Goal: Transaction & Acquisition: Purchase product/service

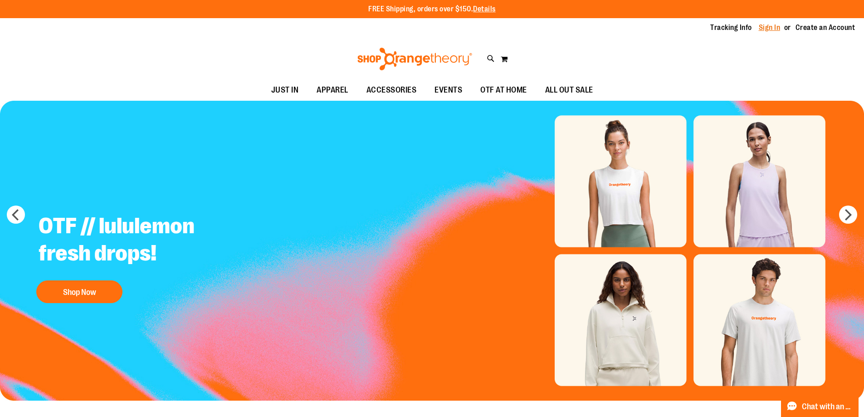
click at [767, 25] on link "Sign In" at bounding box center [770, 28] width 22 height 10
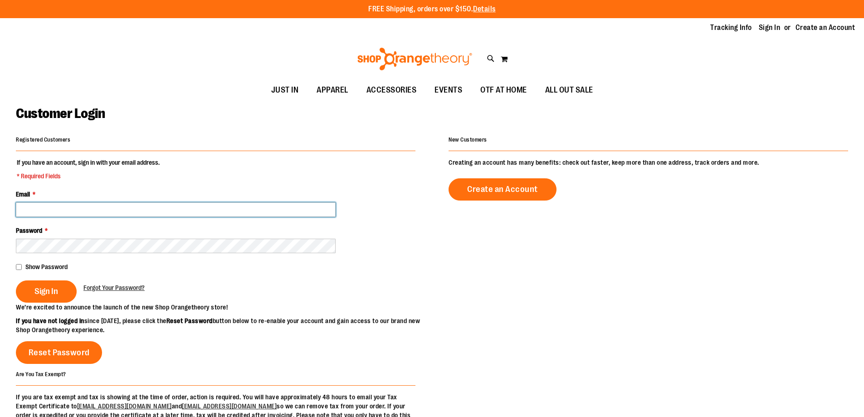
click at [114, 210] on input "Email *" at bounding box center [176, 209] width 320 height 15
type input "**********"
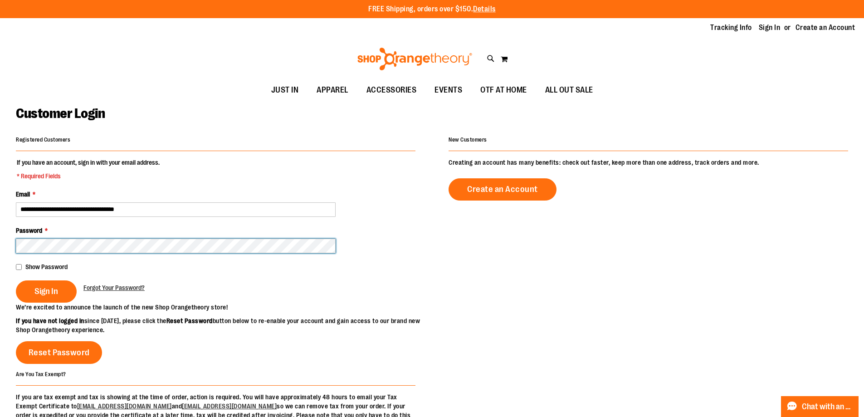
click at [16, 280] on button "Sign In" at bounding box center [46, 291] width 61 height 22
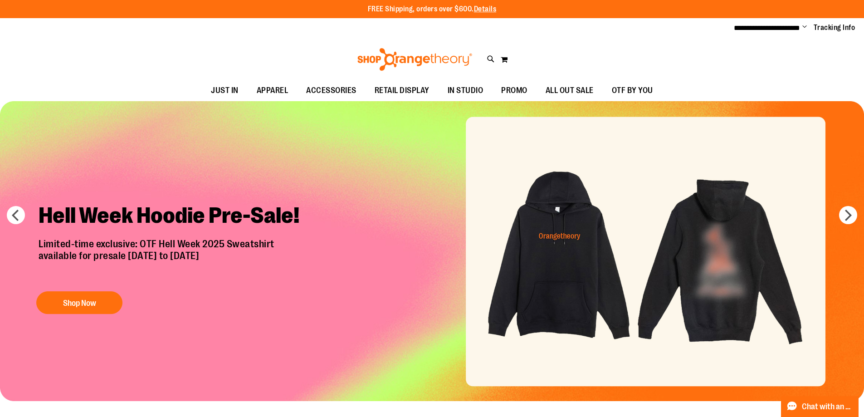
click at [850, 205] on img "Slide 1 of 7" at bounding box center [432, 251] width 864 height 300
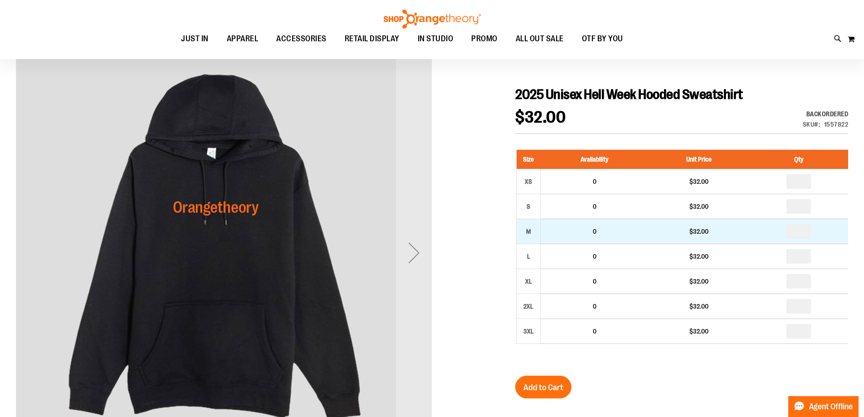
scroll to position [90, 0]
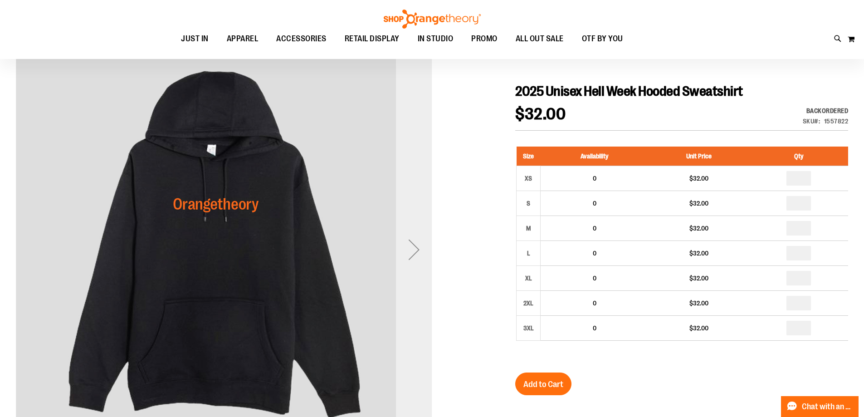
click at [406, 229] on div "Next" at bounding box center [414, 249] width 36 height 416
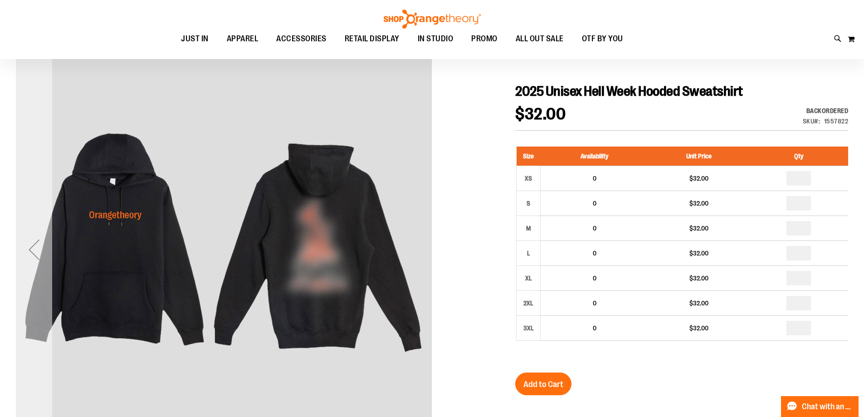
click at [20, 245] on div "Previous" at bounding box center [34, 249] width 36 height 36
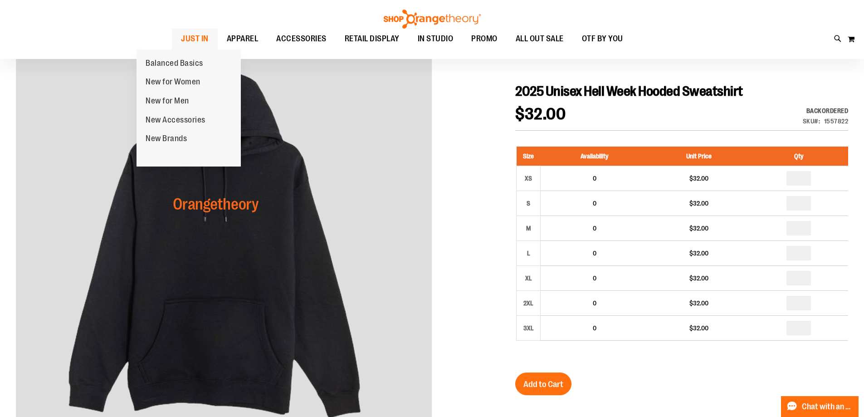
click at [181, 45] on span "JUST IN" at bounding box center [195, 39] width 28 height 20
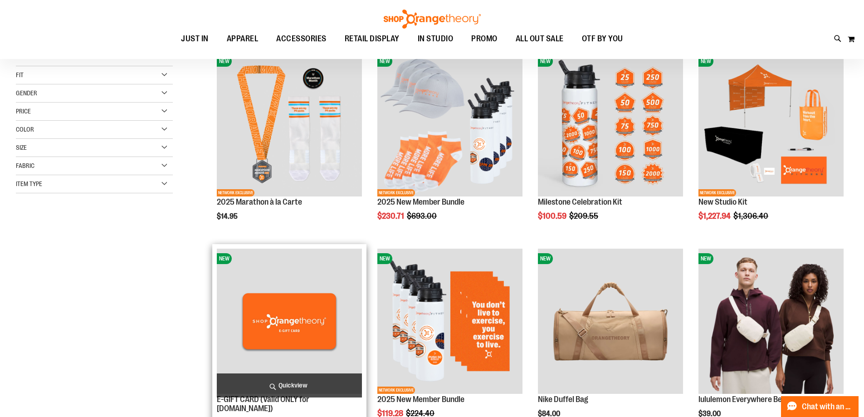
scroll to position [45, 0]
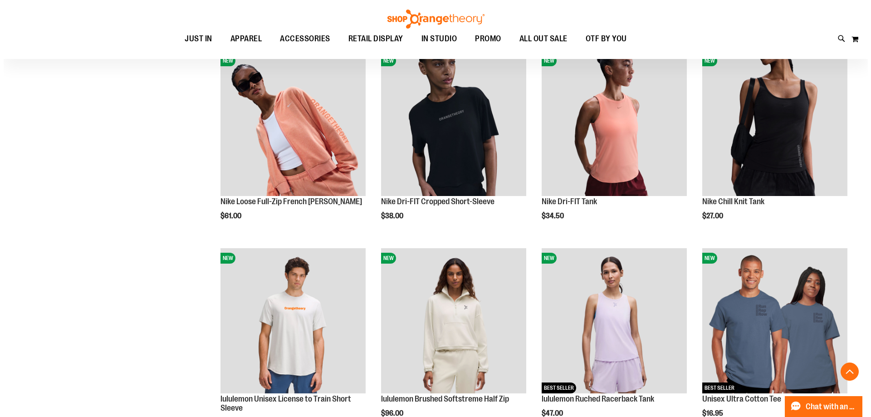
scroll to position [816, 0]
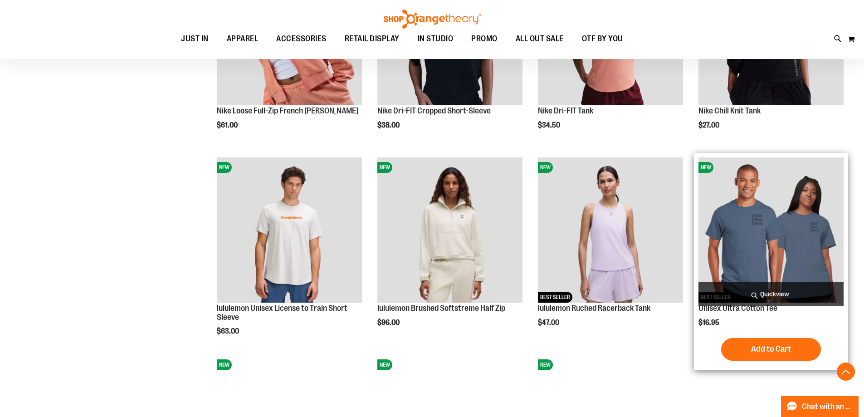
click at [812, 298] on span "Quickview" at bounding box center [771, 294] width 145 height 24
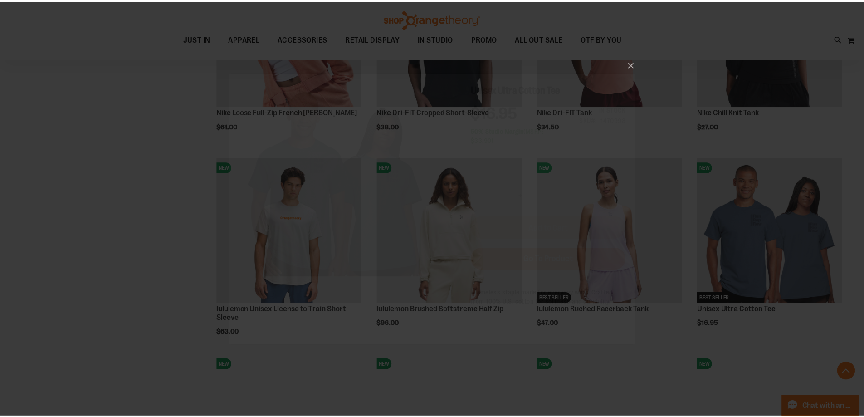
scroll to position [0, 0]
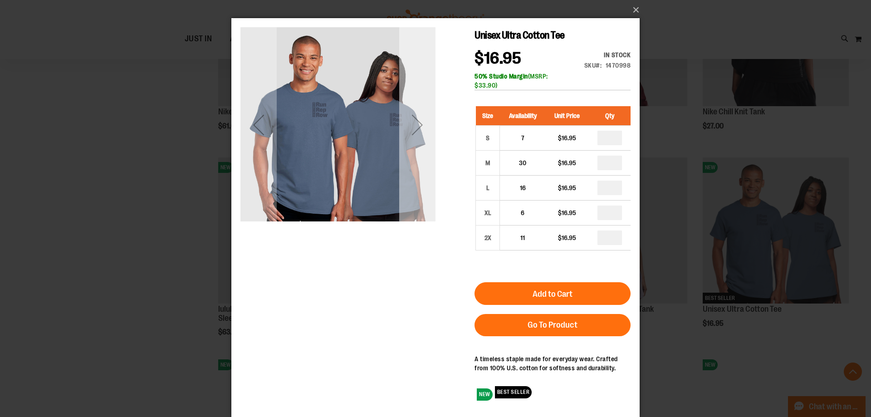
click at [409, 136] on div "Next" at bounding box center [417, 125] width 36 height 36
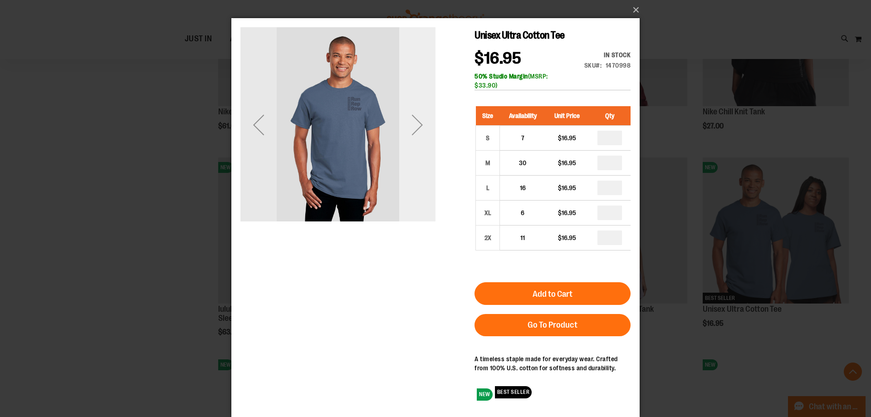
click at [413, 140] on div "Next" at bounding box center [417, 125] width 36 height 36
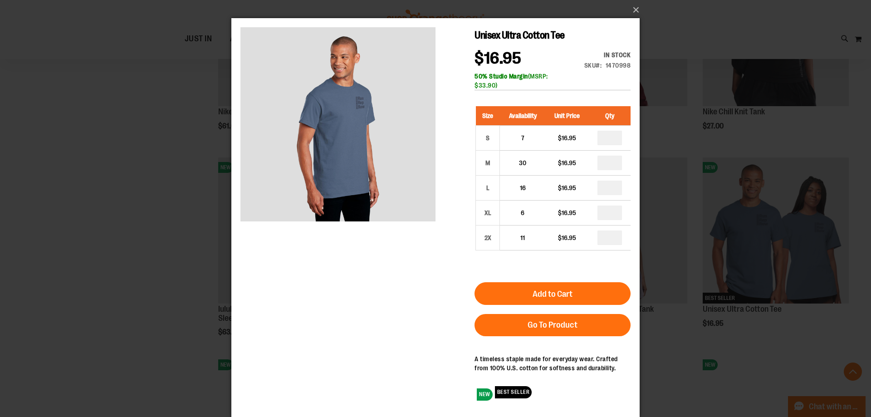
click at [9, 236] on div "×" at bounding box center [435, 208] width 871 height 417
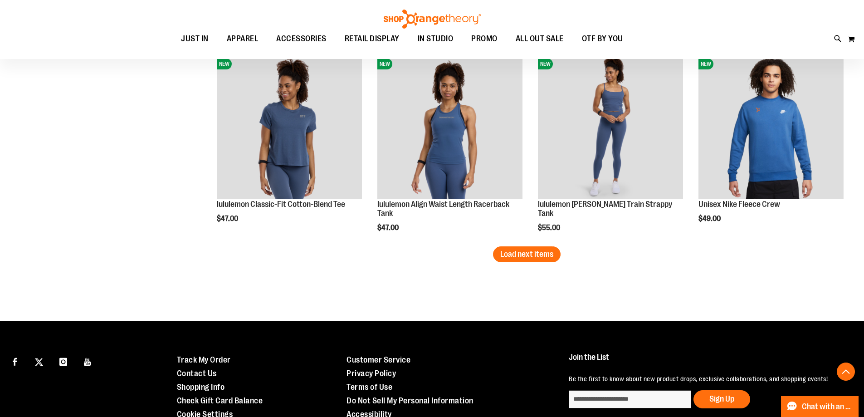
scroll to position [1769, 0]
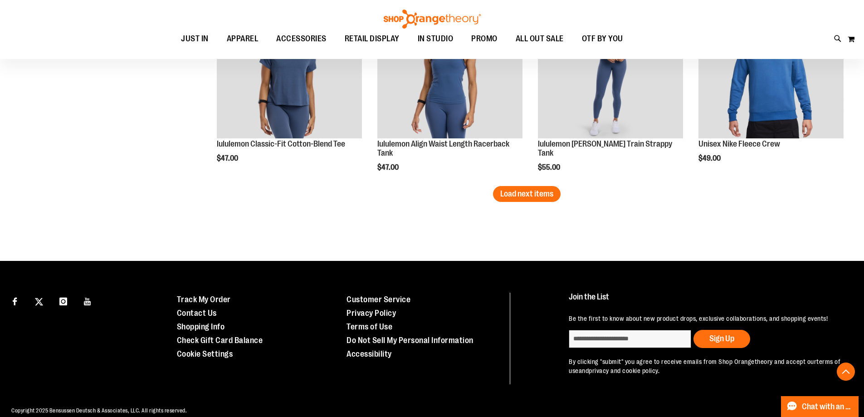
click at [524, 197] on span "Load next items" at bounding box center [526, 193] width 53 height 9
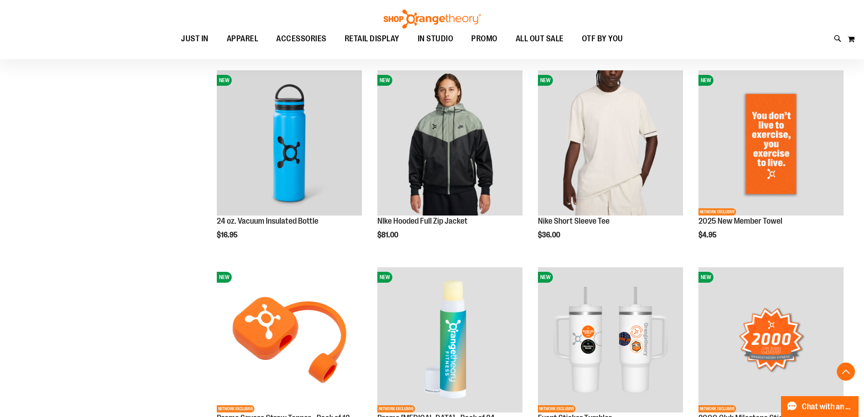
scroll to position [2222, 0]
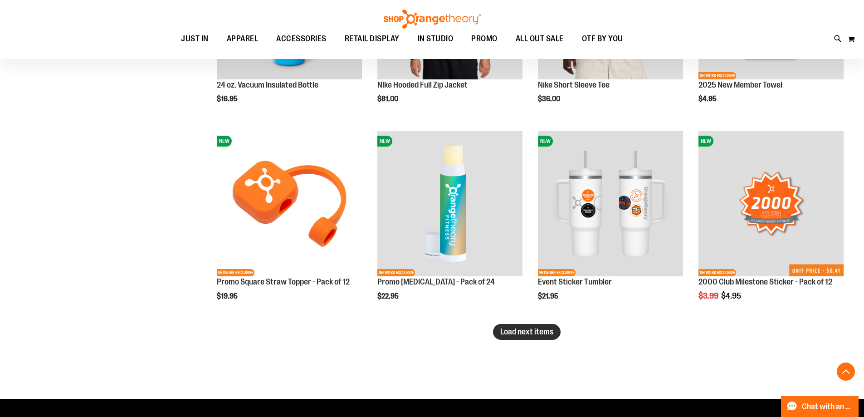
click at [515, 338] on button "Load next items" at bounding box center [527, 332] width 68 height 16
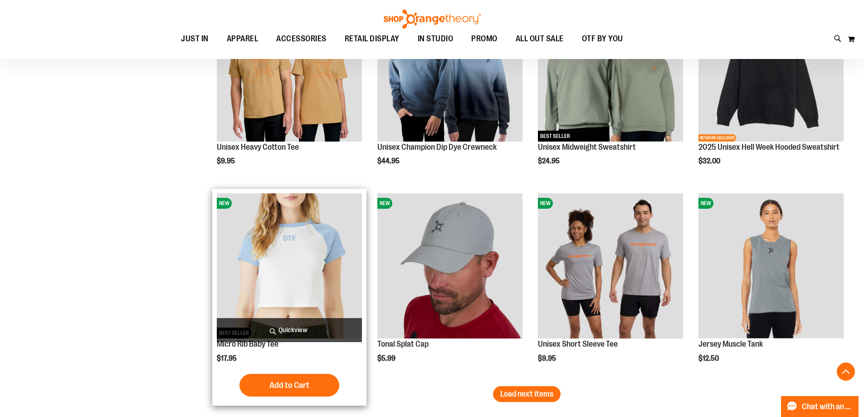
scroll to position [2767, 0]
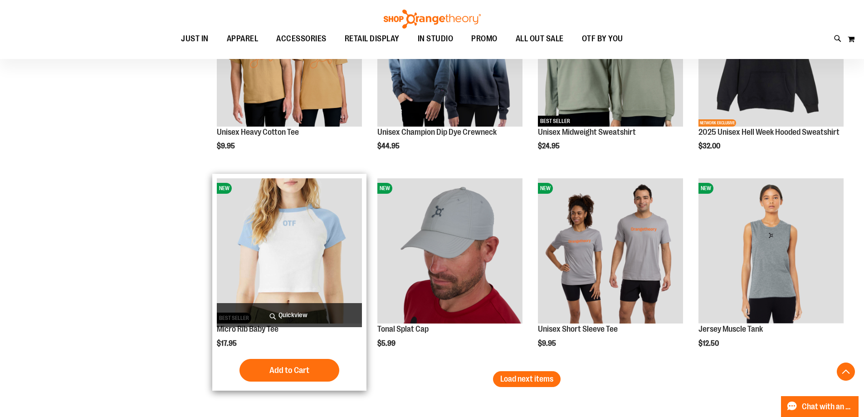
click at [284, 278] on img "product" at bounding box center [289, 250] width 145 height 145
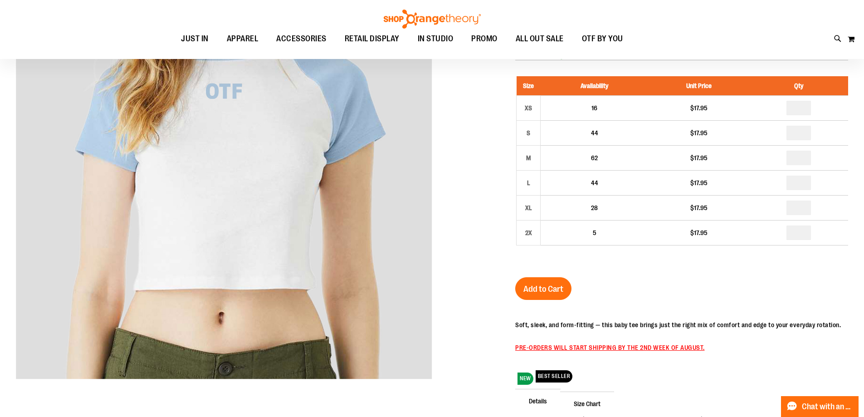
scroll to position [90, 0]
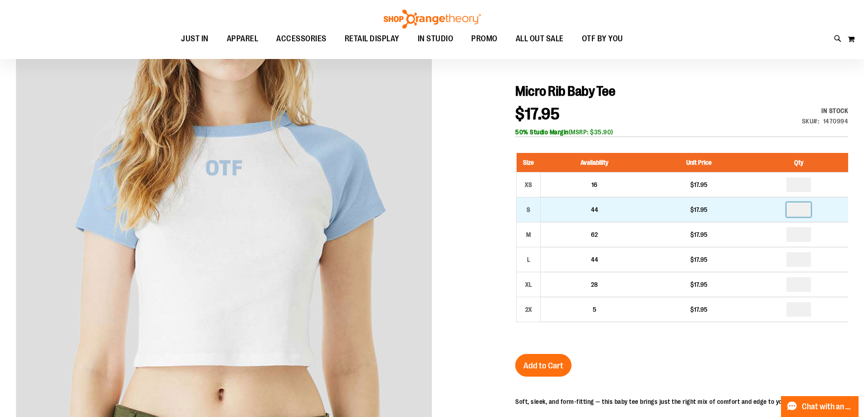
click at [802, 208] on input "number" at bounding box center [799, 209] width 24 height 15
type input "*"
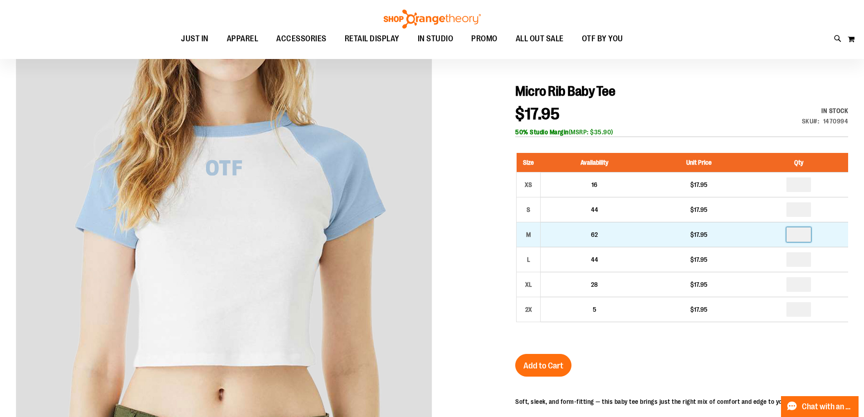
click at [810, 236] on input "number" at bounding box center [799, 234] width 24 height 15
type input "*"
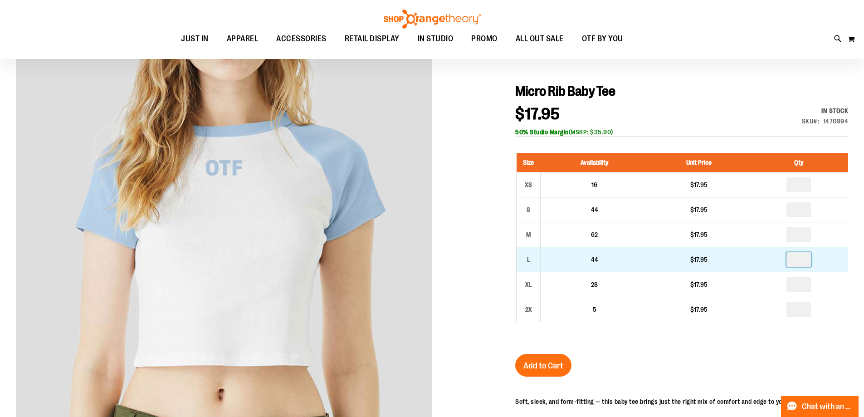
click at [802, 264] on input "number" at bounding box center [799, 259] width 24 height 15
type input "*"
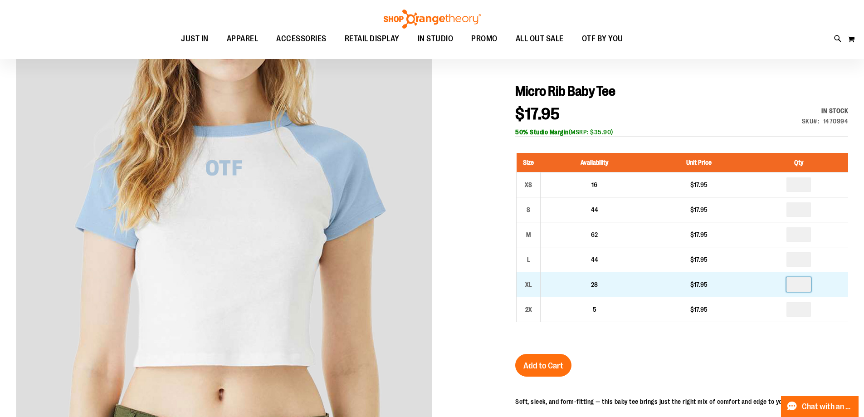
click at [798, 284] on input "number" at bounding box center [799, 284] width 24 height 15
type input "*"
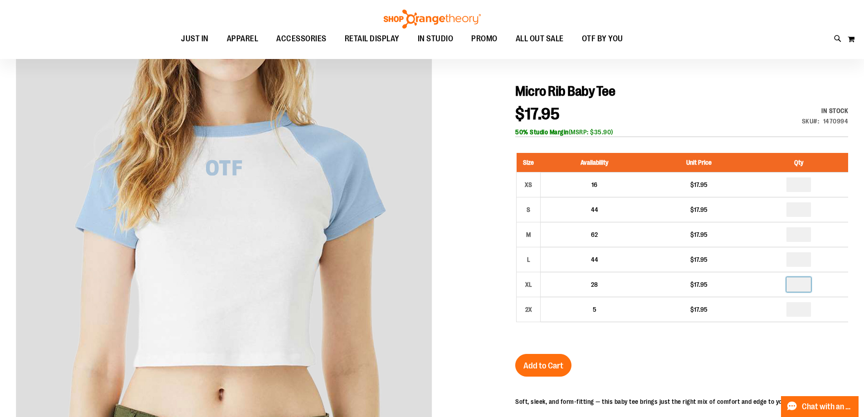
click at [759, 357] on div "Micro Rib Baby Tee $17.95 In stock Only %1 left SKU 1470994 50% Studio Margin (…" at bounding box center [681, 337] width 333 height 509
click at [553, 373] on button "Add to Cart" at bounding box center [543, 365] width 56 height 23
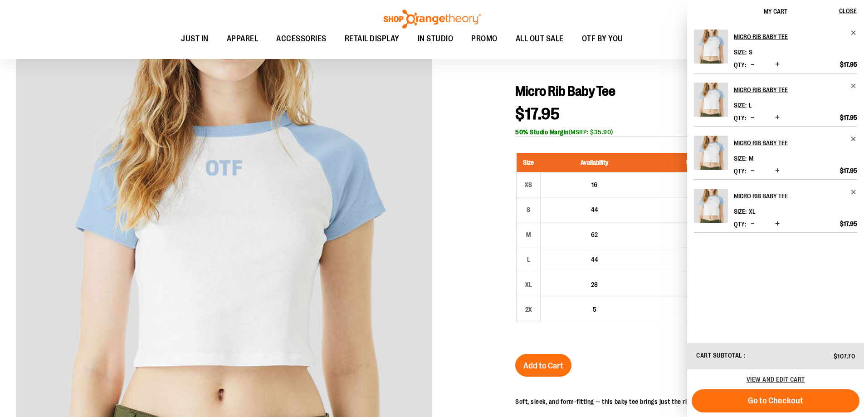
click at [492, 229] on div at bounding box center [432, 316] width 832 height 551
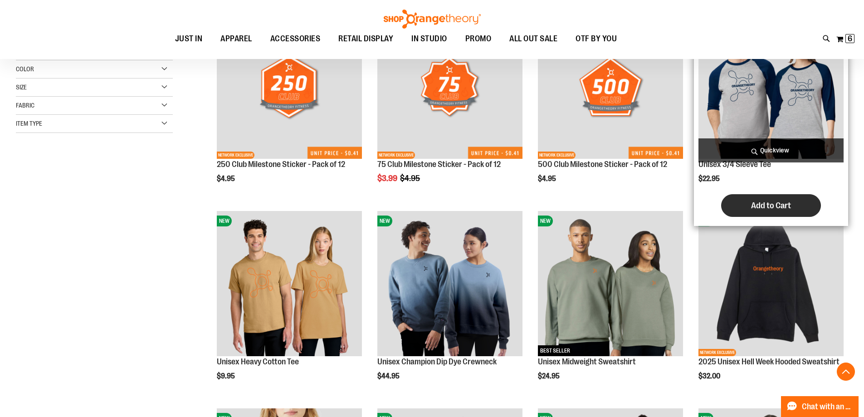
scroll to position [264, 0]
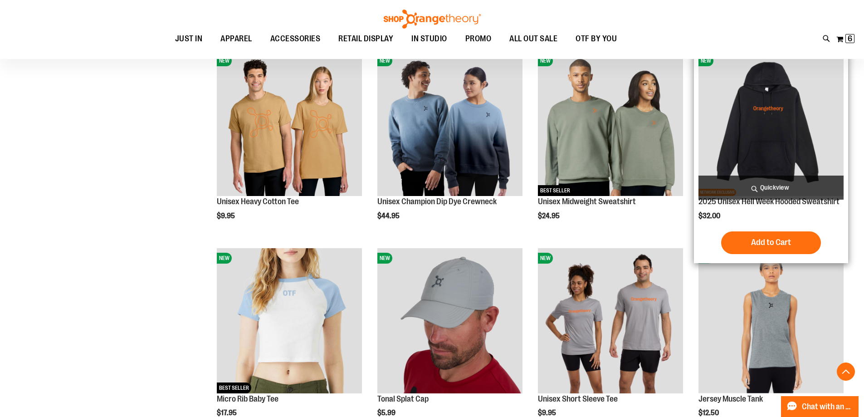
scroll to position [446, 0]
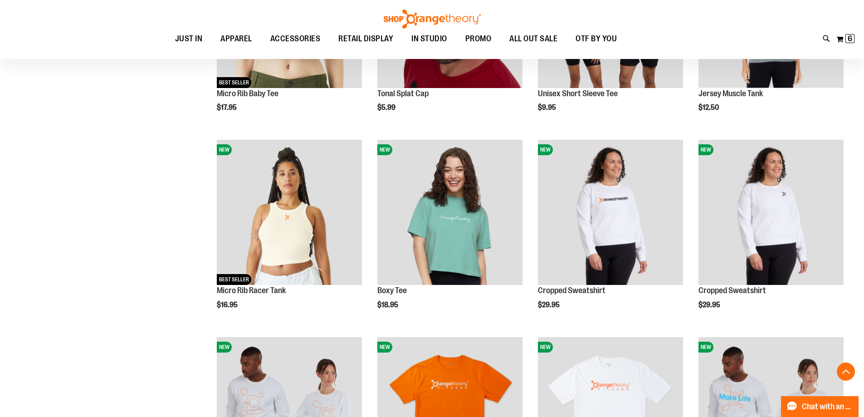
scroll to position [677, 0]
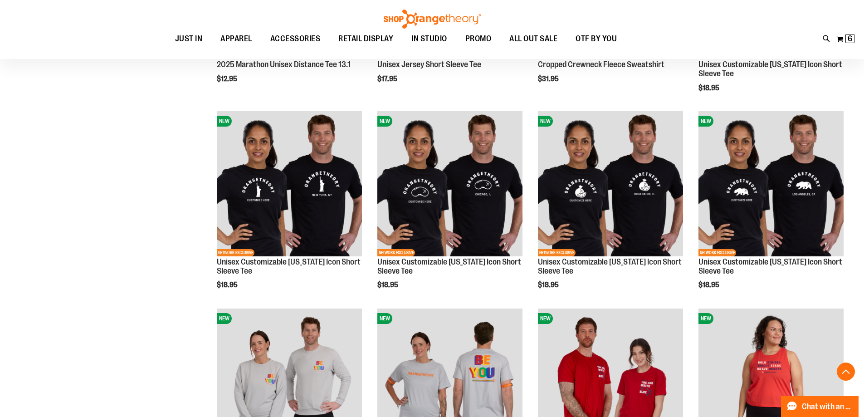
scroll to position [1466, 0]
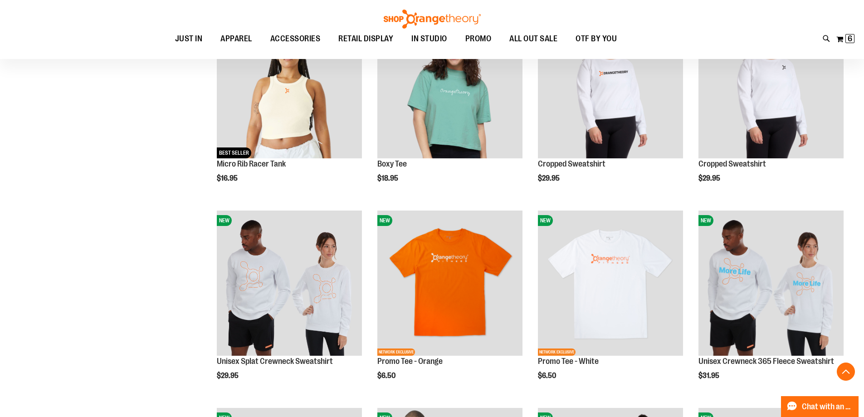
scroll to position [604, 0]
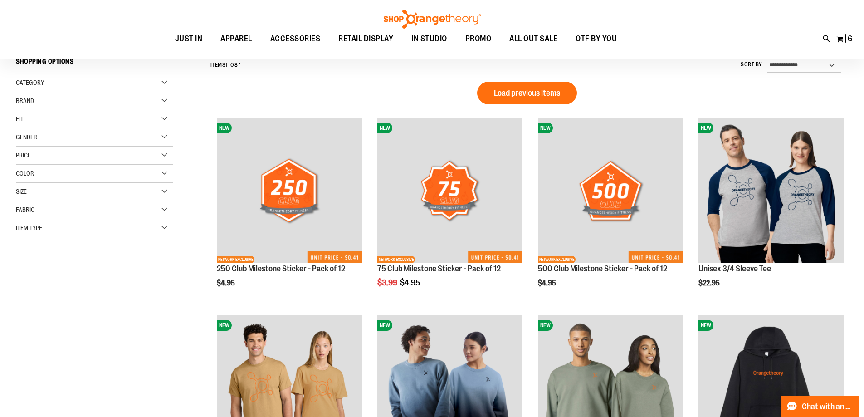
scroll to position [90, 0]
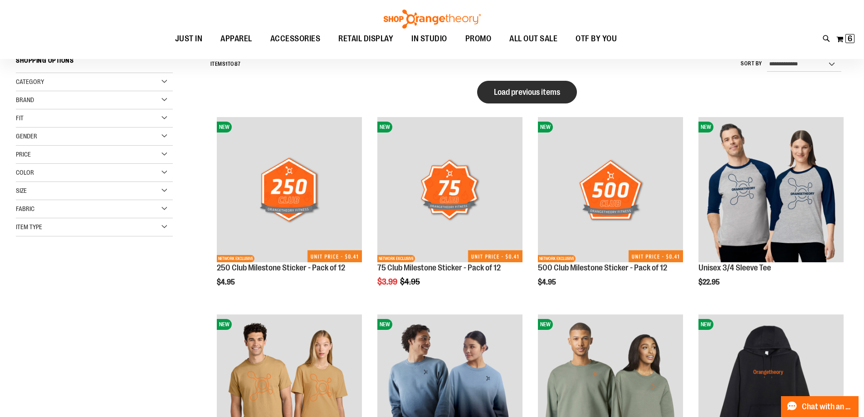
click at [515, 91] on span "Load previous items" at bounding box center [527, 92] width 66 height 9
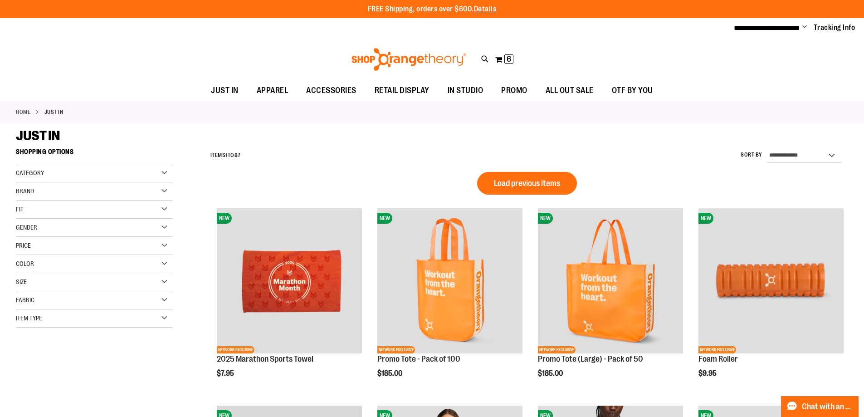
click at [504, 178] on button "Load previous items" at bounding box center [527, 183] width 100 height 23
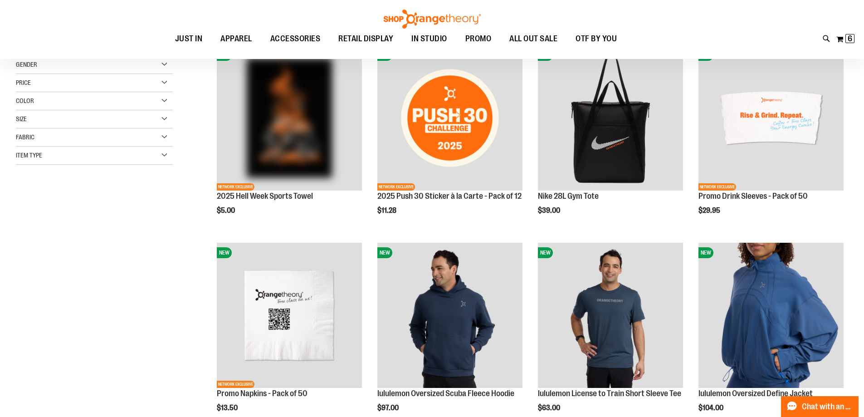
scroll to position [104, 0]
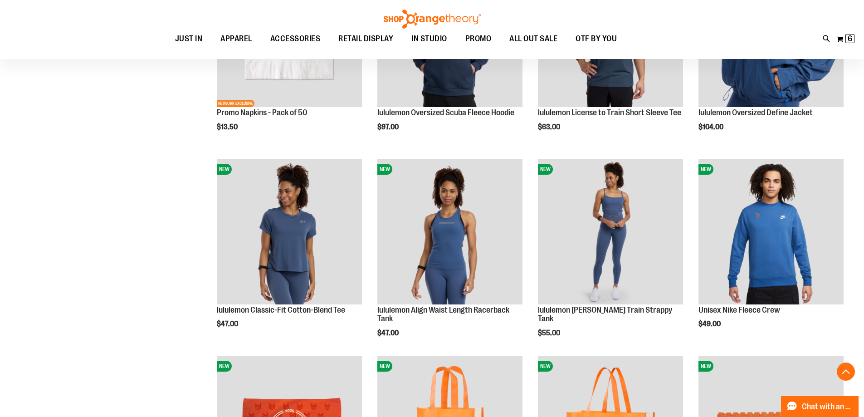
scroll to position [558, 0]
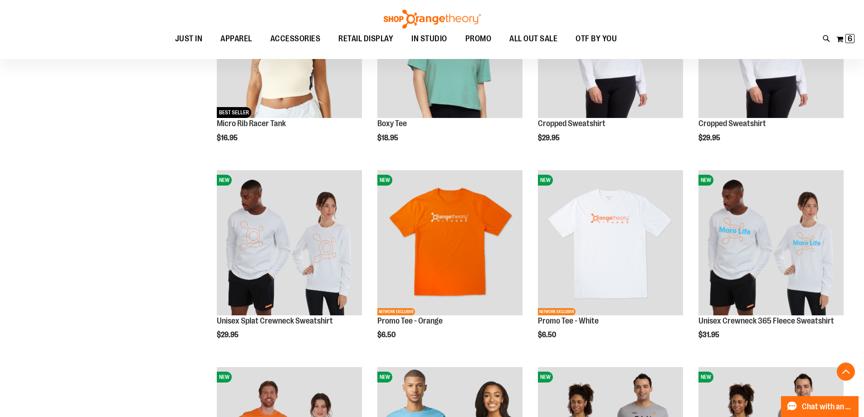
scroll to position [2145, 0]
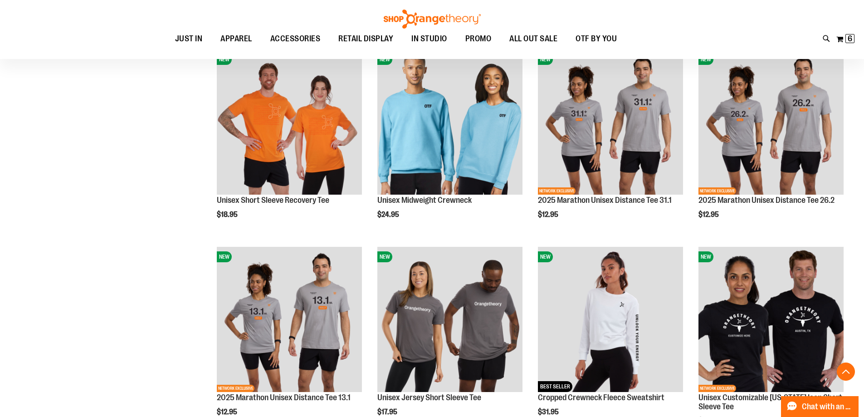
scroll to position [2463, 0]
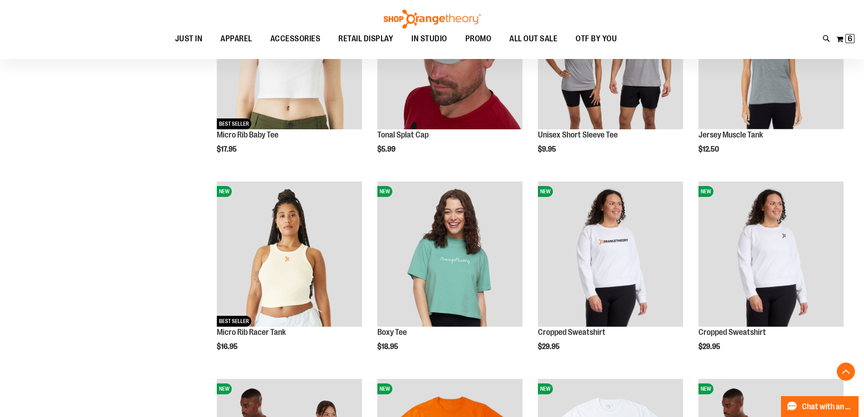
scroll to position [1782, 0]
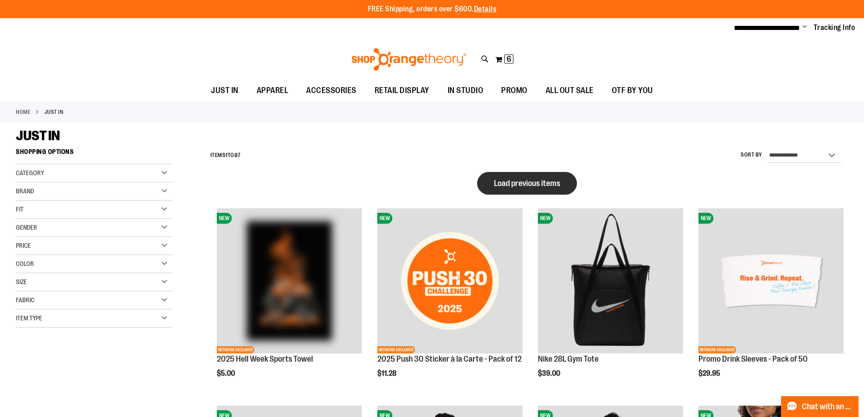
click at [489, 181] on button "Load previous items" at bounding box center [527, 183] width 100 height 23
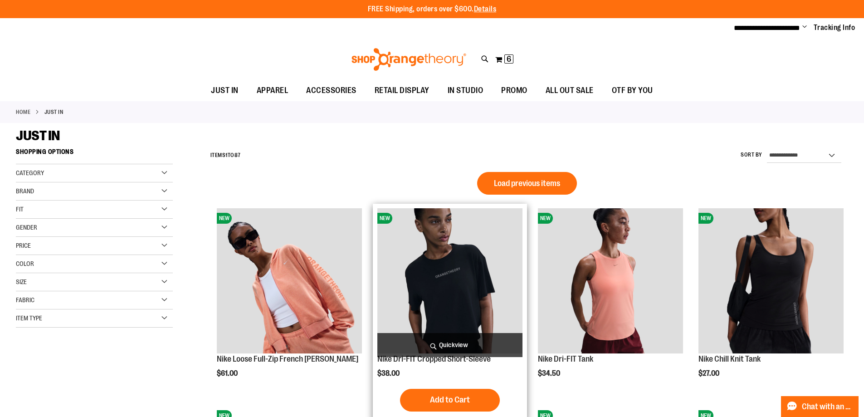
click at [485, 299] on img "product" at bounding box center [449, 280] width 145 height 145
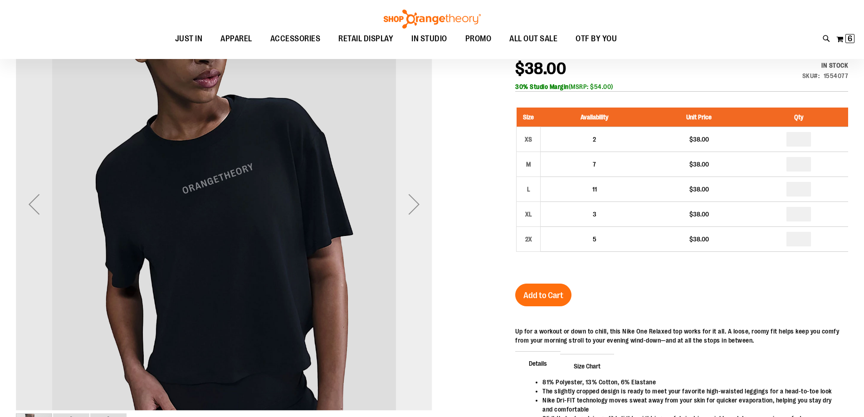
scroll to position [135, 0]
click at [410, 247] on div "Next" at bounding box center [414, 204] width 36 height 416
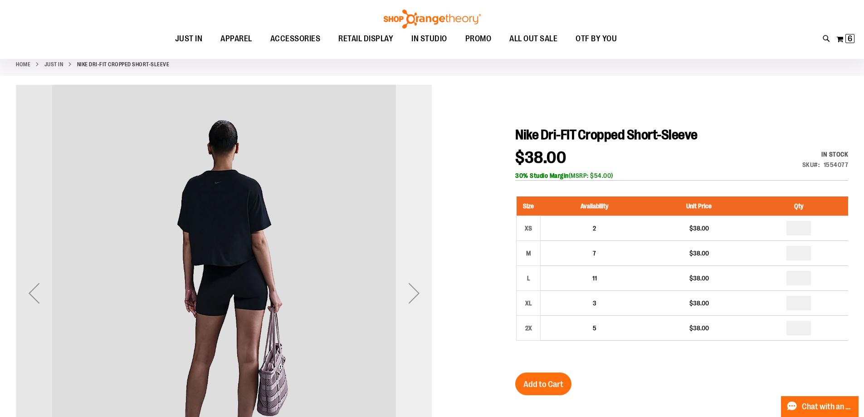
scroll to position [44, 0]
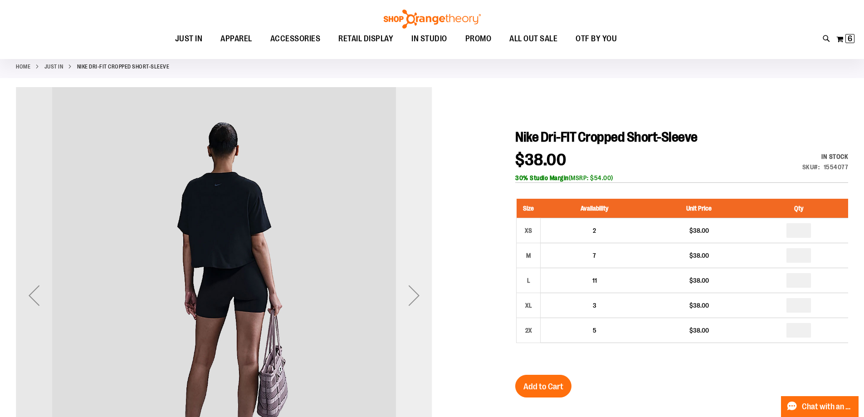
click at [415, 270] on div "Next" at bounding box center [414, 295] width 36 height 416
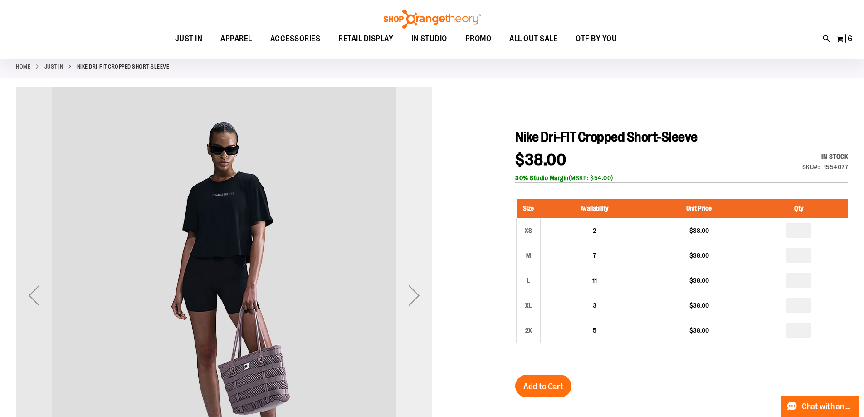
click at [415, 270] on div "Next" at bounding box center [414, 295] width 36 height 416
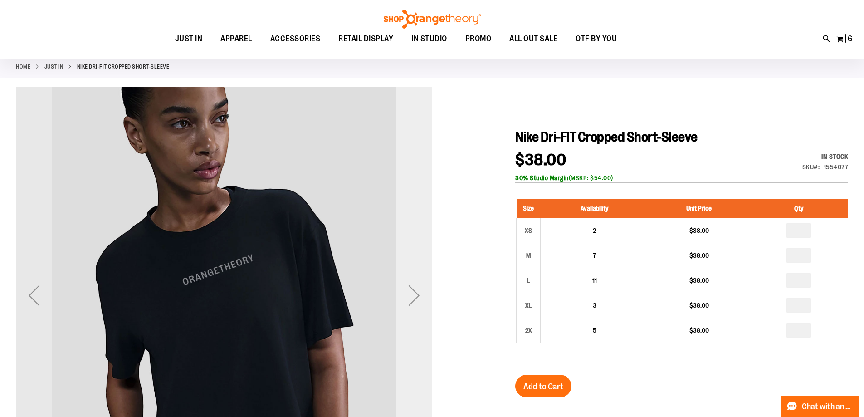
click at [415, 270] on div "Next" at bounding box center [414, 295] width 36 height 416
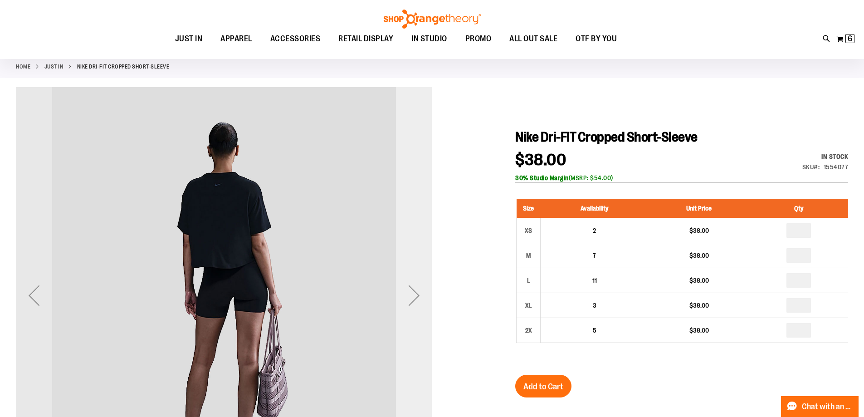
click at [415, 270] on div "Next" at bounding box center [414, 295] width 36 height 416
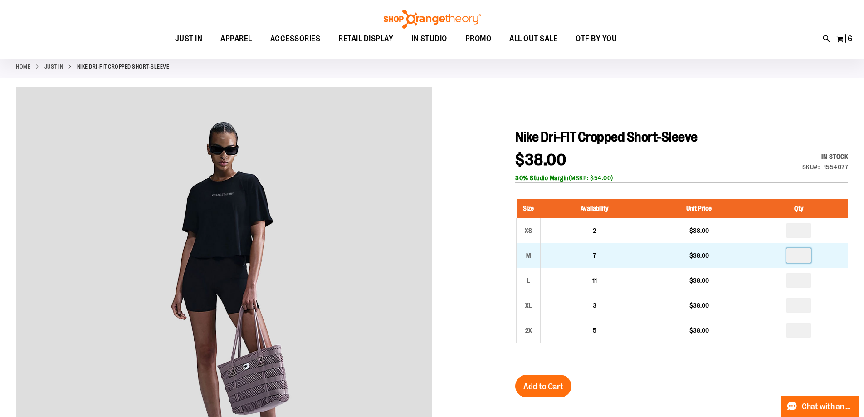
click at [803, 250] on input "number" at bounding box center [799, 255] width 24 height 15
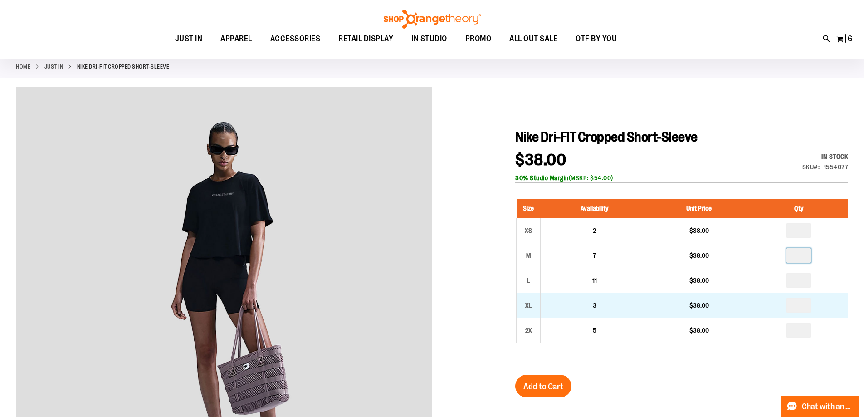
type input "*"
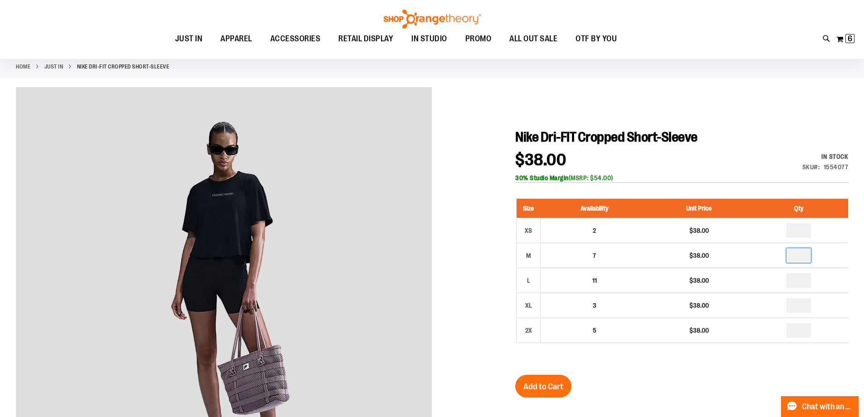
click at [746, 367] on div "Nike Dri-FIT Cropped Short-Sleeve $38.00 In stock Only %1 left SKU 1554077 30% …" at bounding box center [681, 380] width 333 height 502
click at [527, 393] on button "Add to Cart" at bounding box center [543, 386] width 56 height 23
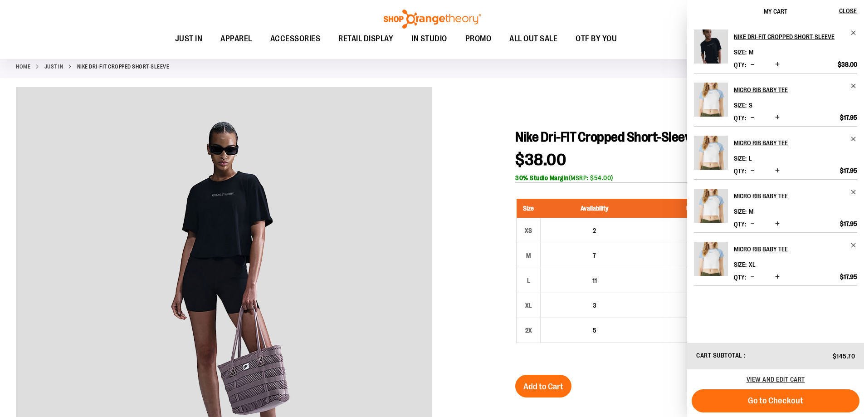
click at [457, 216] on div at bounding box center [432, 359] width 832 height 544
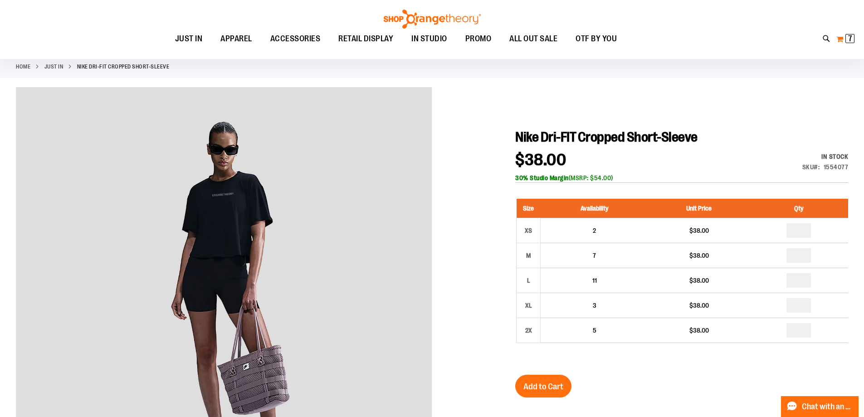
click at [854, 43] on span "7 7 items" at bounding box center [850, 38] width 9 height 9
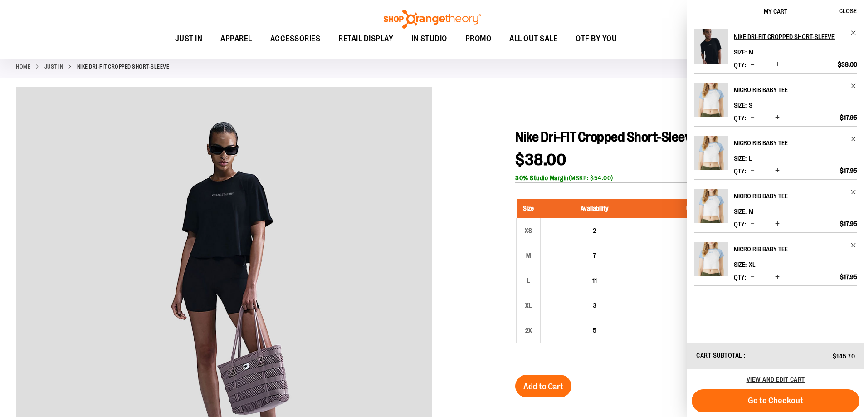
click at [500, 131] on div at bounding box center [432, 359] width 832 height 544
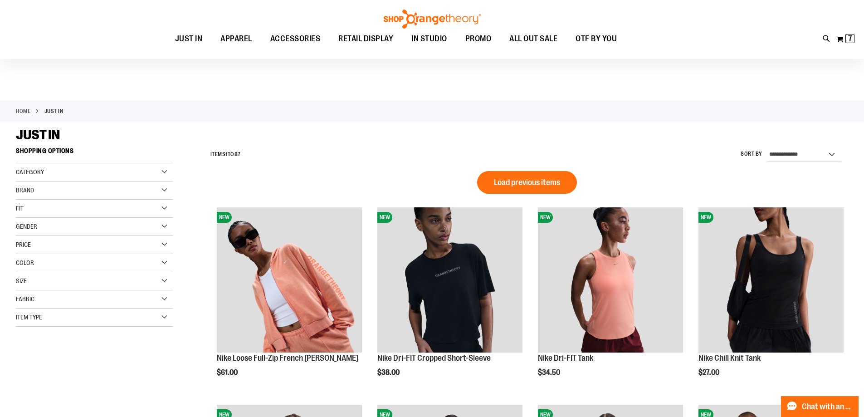
scroll to position [136, 0]
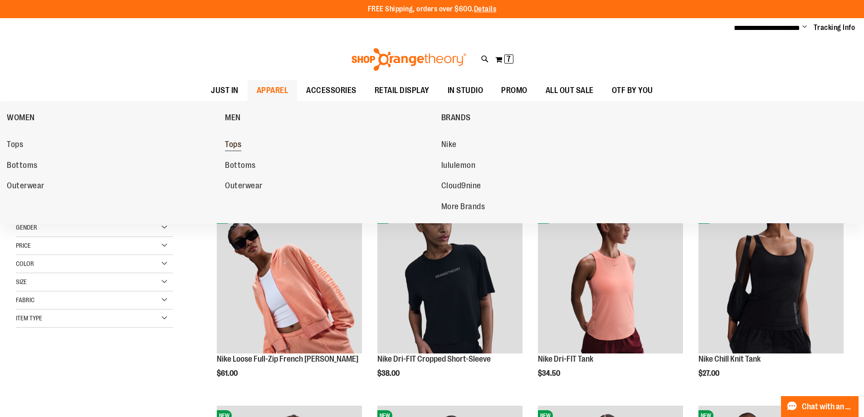
click at [236, 140] on span "Tops" at bounding box center [233, 145] width 16 height 11
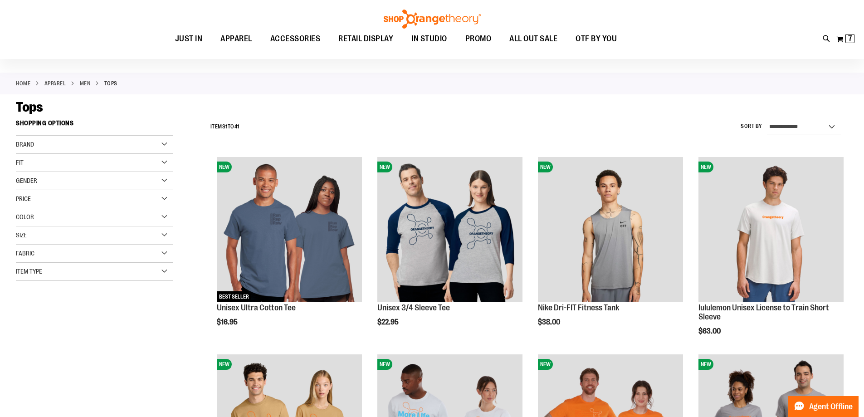
scroll to position [136, 0]
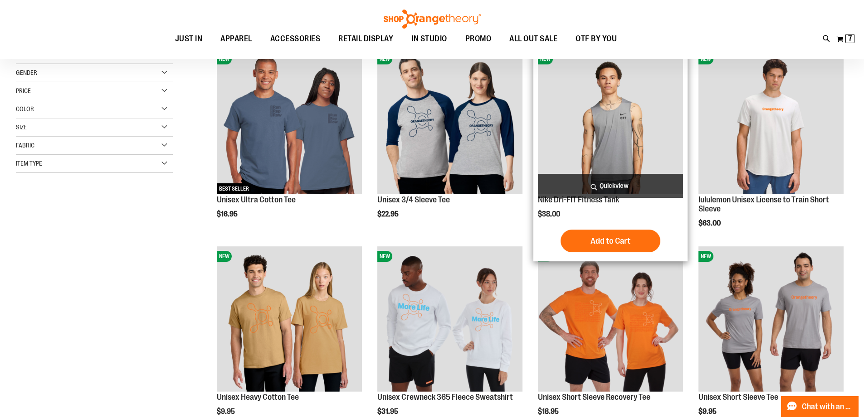
click at [597, 143] on img "product" at bounding box center [610, 121] width 145 height 145
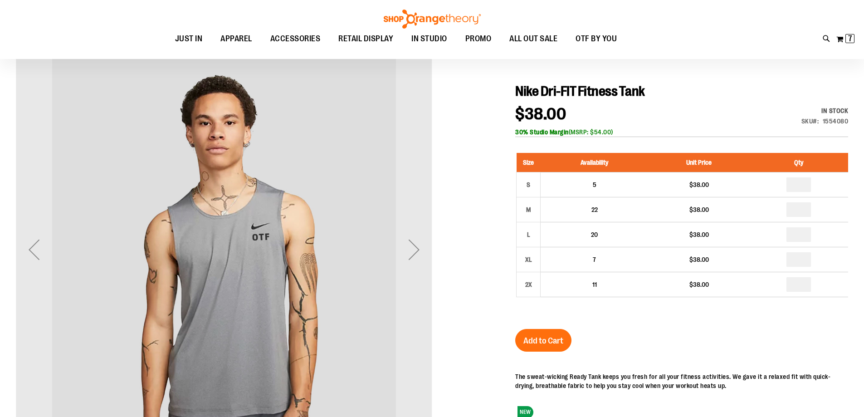
scroll to position [136, 0]
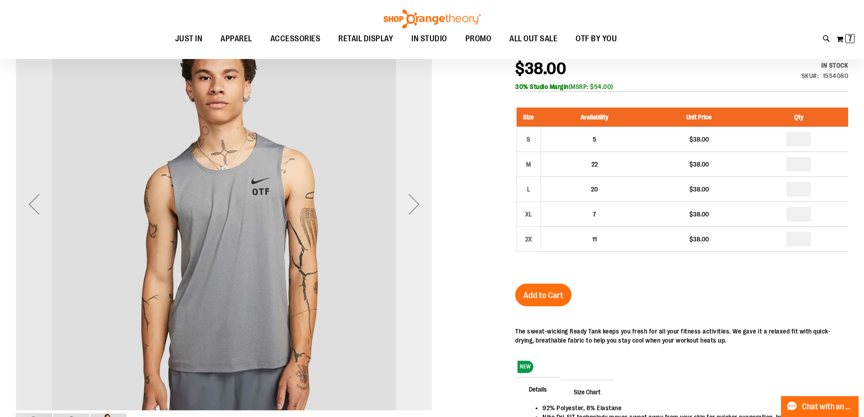
click at [429, 204] on div "Next" at bounding box center [414, 204] width 36 height 36
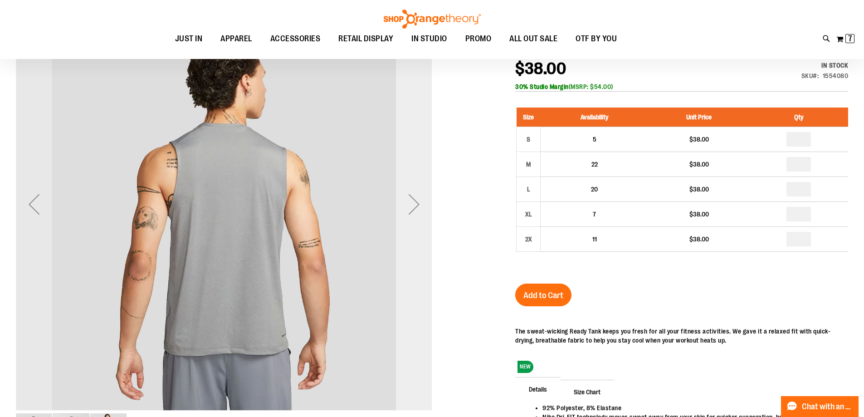
click at [428, 204] on div "Next" at bounding box center [414, 204] width 36 height 36
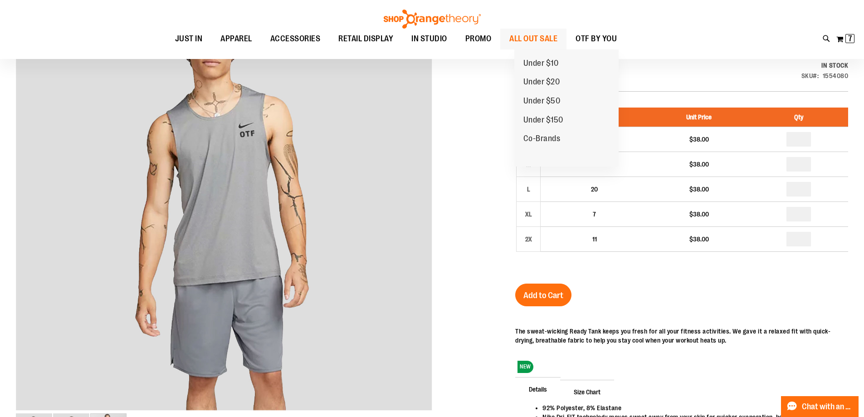
click at [558, 35] on span "ALL OUT SALE" at bounding box center [533, 39] width 48 height 20
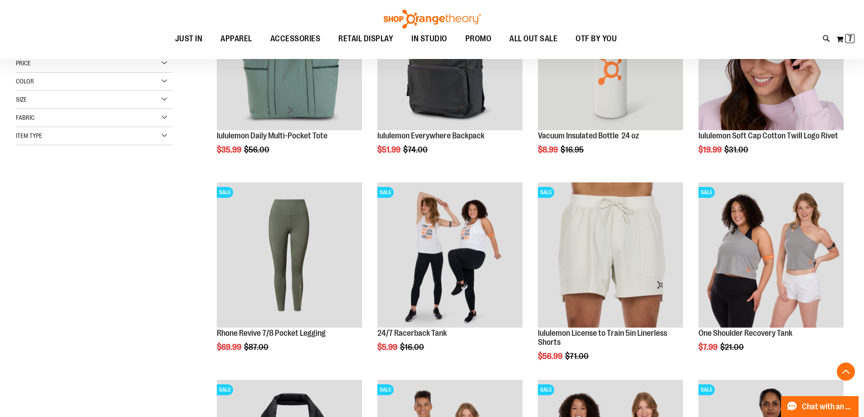
scroll to position [272, 0]
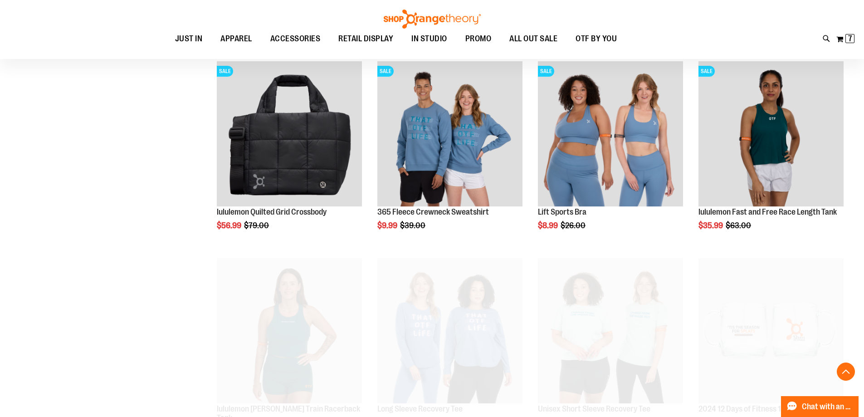
scroll to position [544, 0]
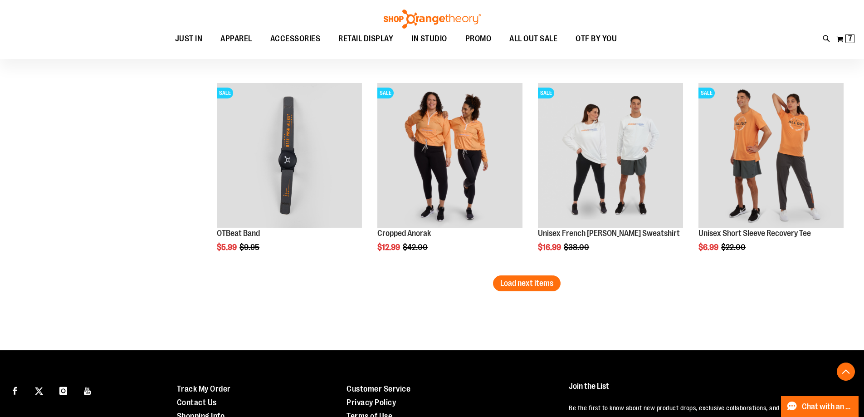
scroll to position [1723, 0]
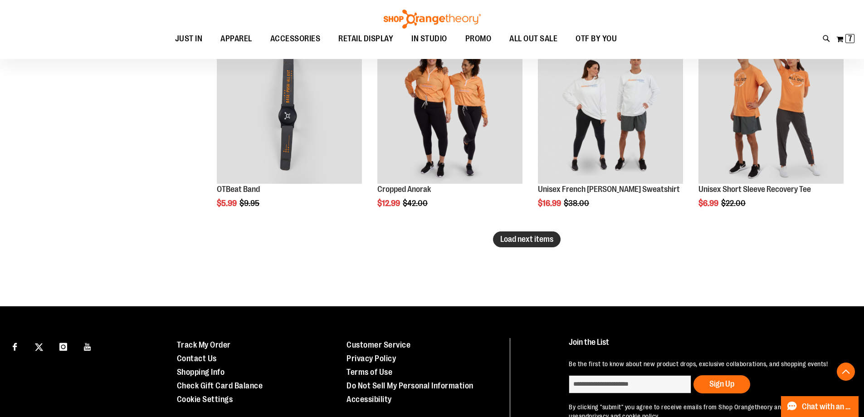
click at [504, 240] on span "Load next items" at bounding box center [526, 239] width 53 height 9
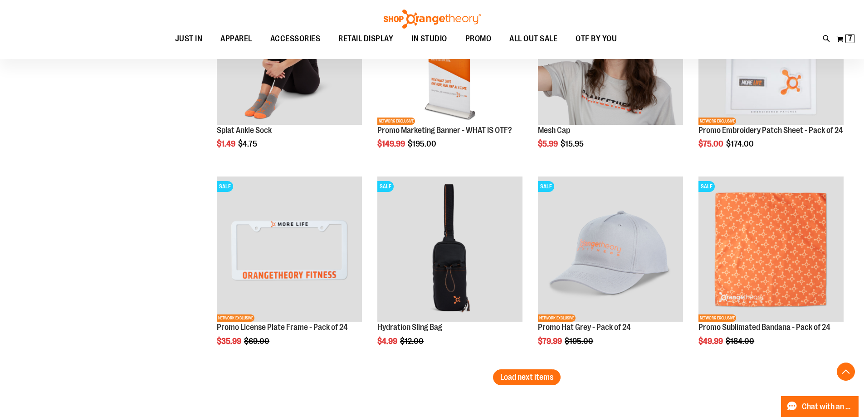
scroll to position [2268, 0]
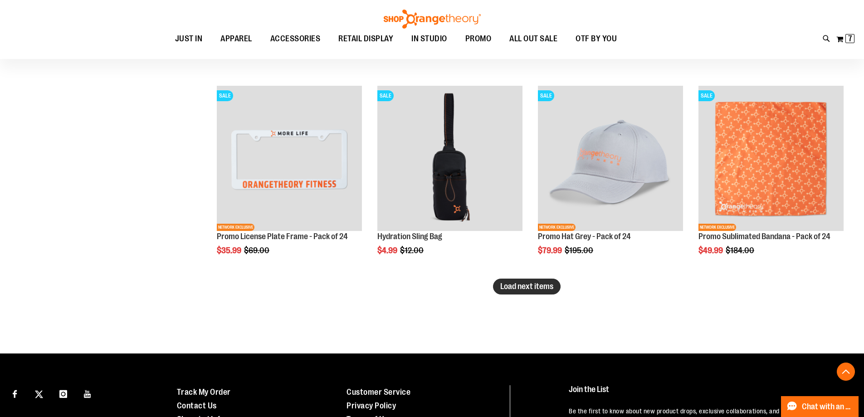
click at [553, 279] on button "Load next items" at bounding box center [527, 287] width 68 height 16
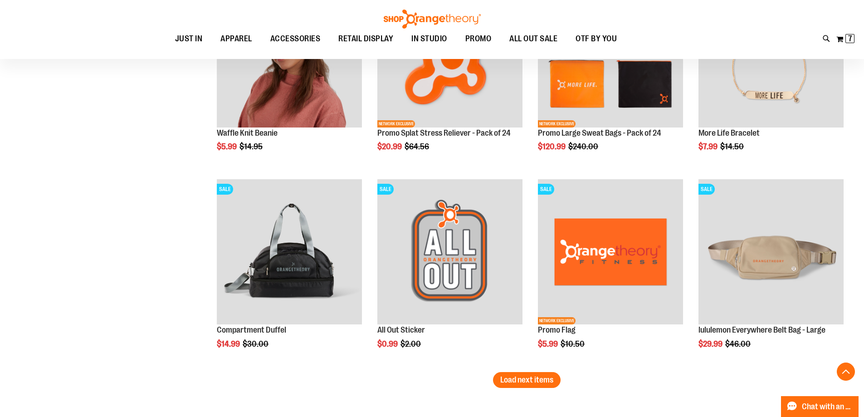
scroll to position [2812, 0]
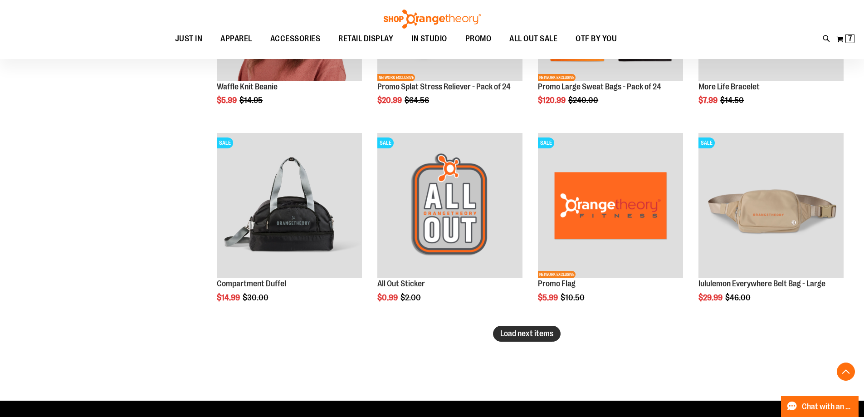
click at [543, 332] on span "Load next items" at bounding box center [526, 333] width 53 height 9
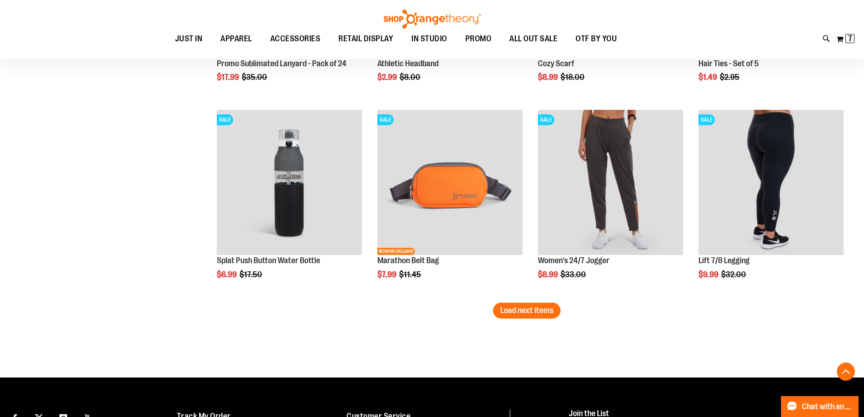
scroll to position [3493, 0]
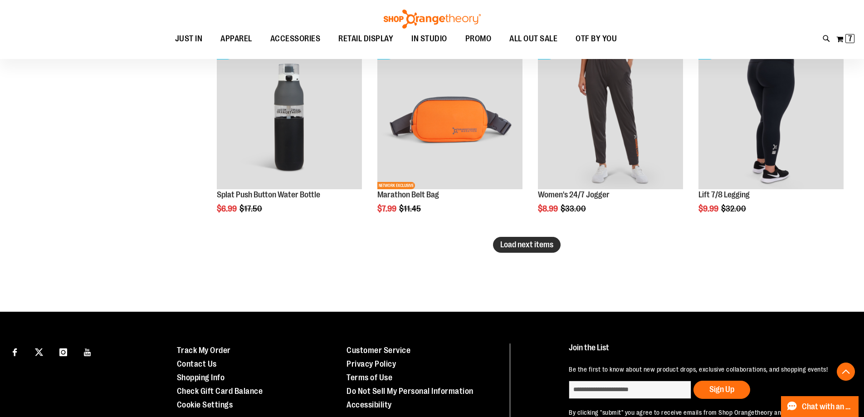
click at [540, 239] on button "Load next items" at bounding box center [527, 245] width 68 height 16
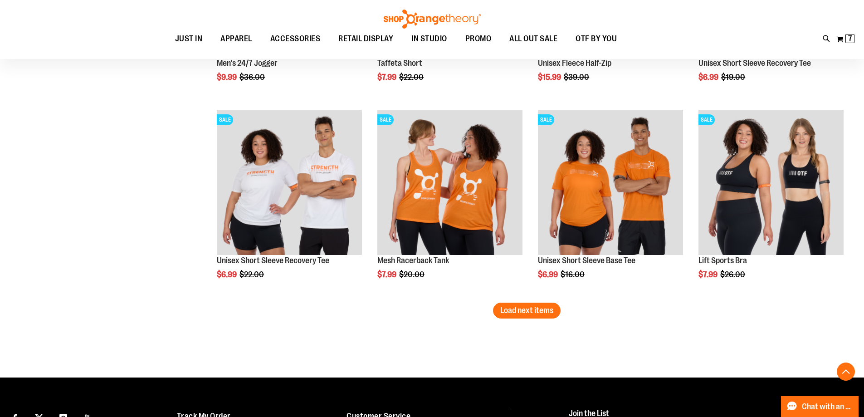
scroll to position [3885, 0]
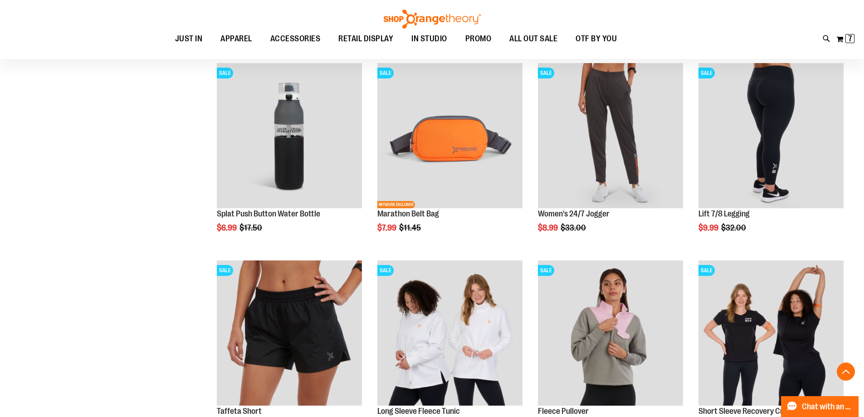
scroll to position [3431, 0]
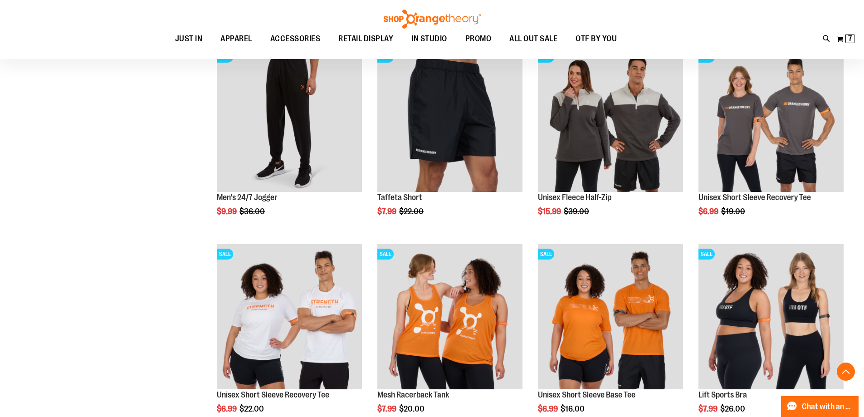
scroll to position [3885, 0]
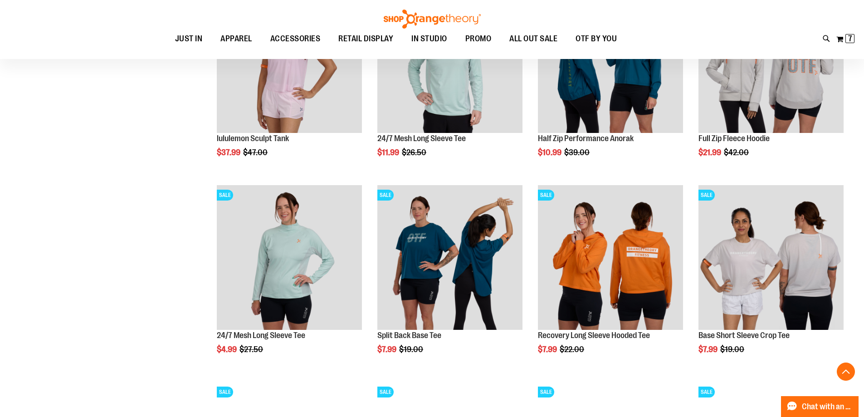
scroll to position [199, 0]
